Goal: Use online tool/utility: Utilize a website feature to perform a specific function

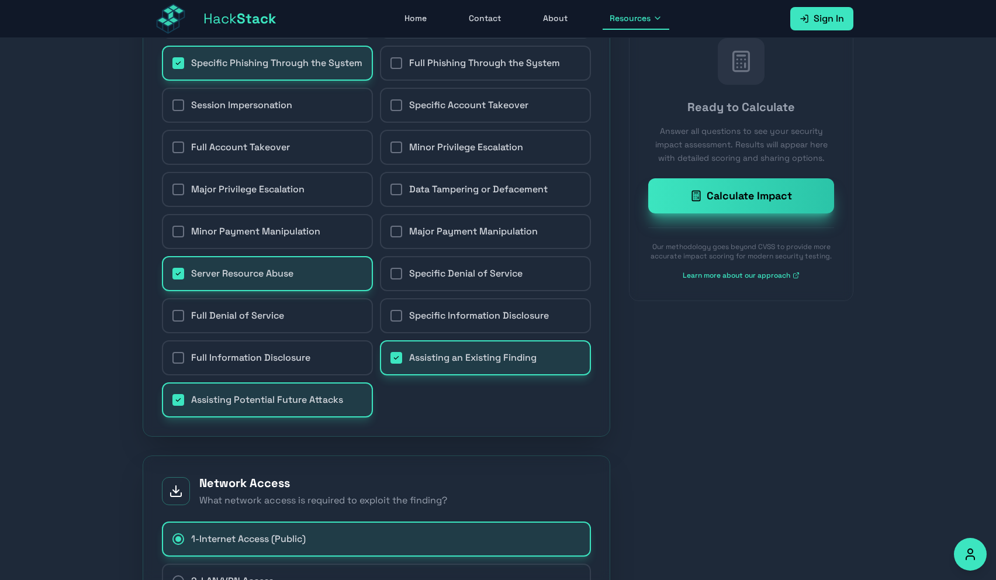
scroll to position [360, 0]
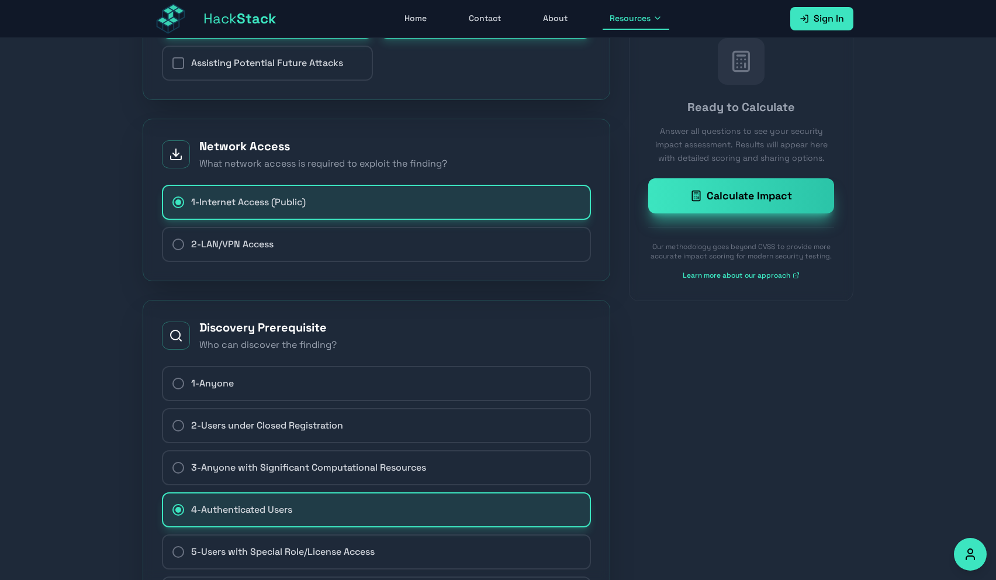
scroll to position [864, 0]
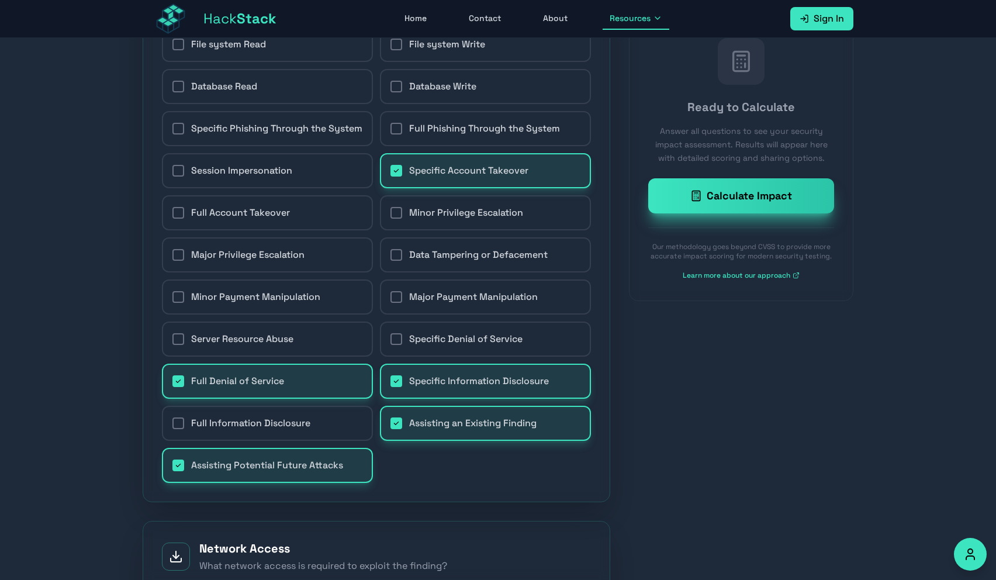
scroll to position [320, 0]
